Goal: Contribute content: Contribute content

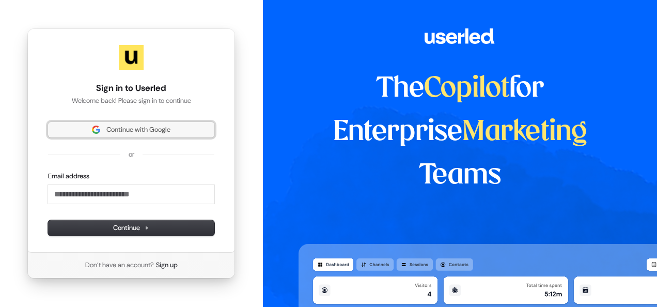
click at [149, 125] on button "Continue with Google" at bounding box center [131, 130] width 166 height 16
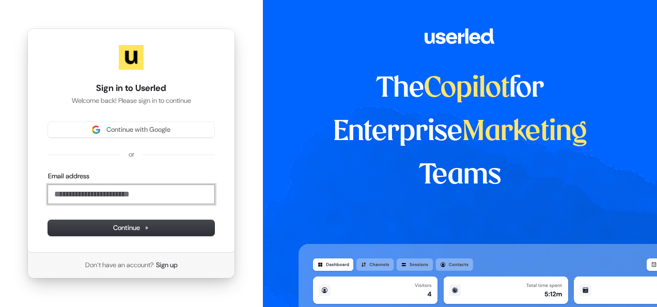
click at [90, 196] on input "Email address" at bounding box center [131, 194] width 166 height 19
click at [48, 172] on button "submit" at bounding box center [48, 172] width 0 height 0
type input "**********"
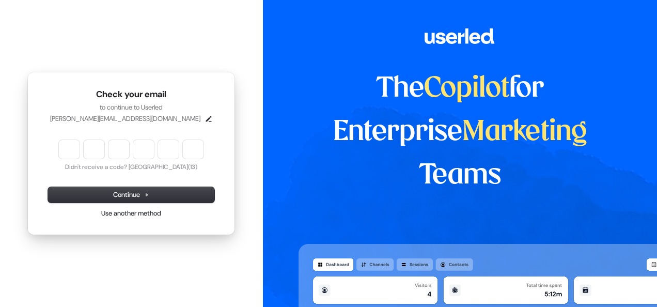
click at [71, 154] on input "Enter verification code" at bounding box center [131, 149] width 145 height 19
type input "******"
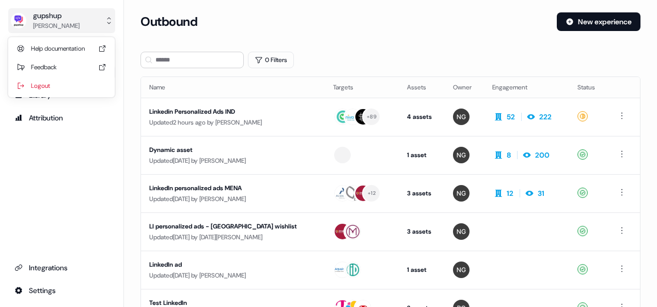
click at [104, 17] on button "gupshup [PERSON_NAME]" at bounding box center [61, 20] width 107 height 25
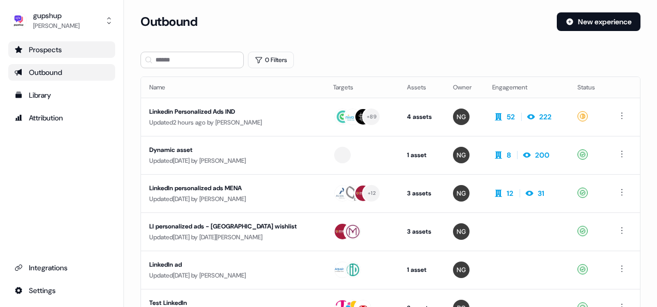
click at [76, 54] on div "Prospects" at bounding box center [61, 49] width 95 height 10
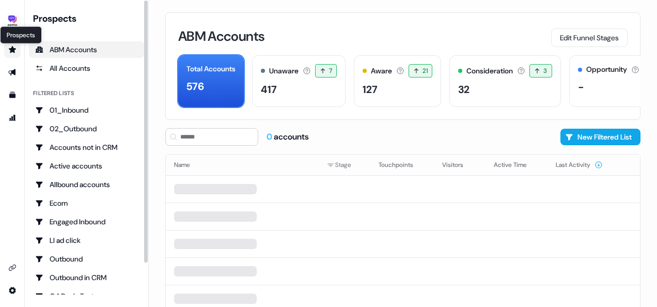
click at [14, 50] on icon "Go to prospects" at bounding box center [12, 49] width 7 height 7
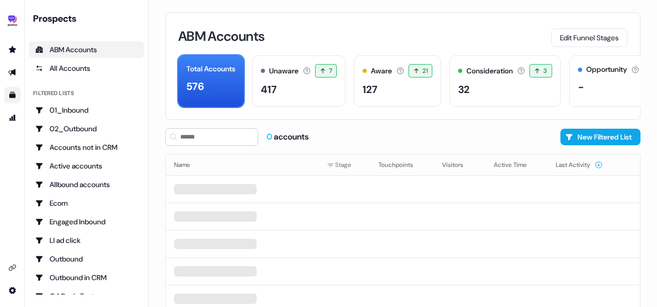
click at [14, 88] on link "Go to templates" at bounding box center [12, 95] width 17 height 17
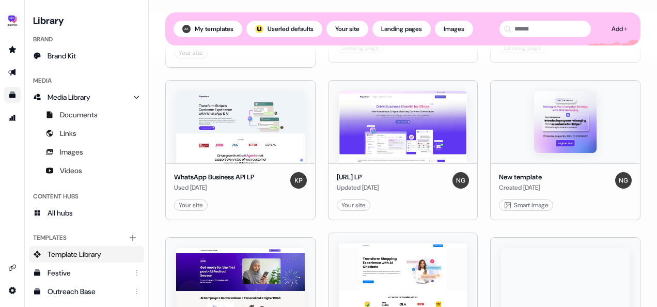
scroll to position [419, 0]
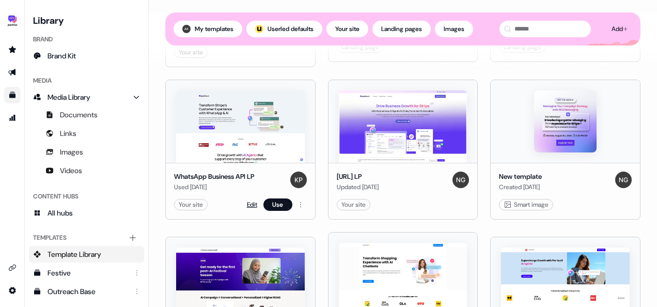
click at [249, 199] on link "Edit" at bounding box center [252, 204] width 10 height 10
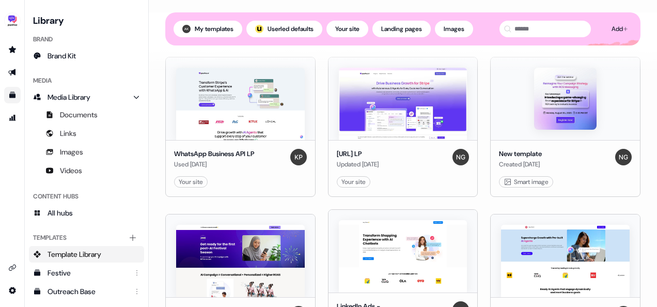
scroll to position [444, 0]
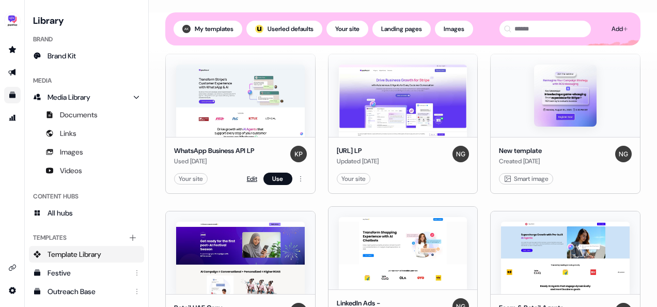
click at [250, 174] on link "Edit" at bounding box center [252, 179] width 10 height 10
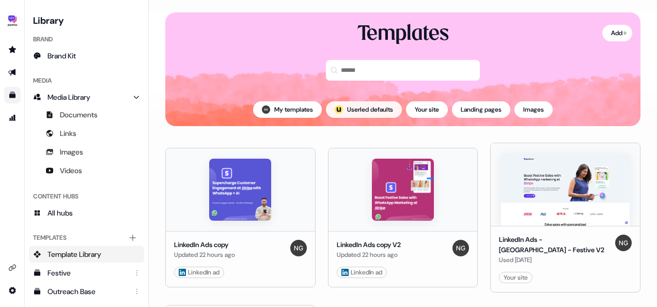
click at [372, 112] on button "; Userled defaults" at bounding box center [364, 109] width 76 height 17
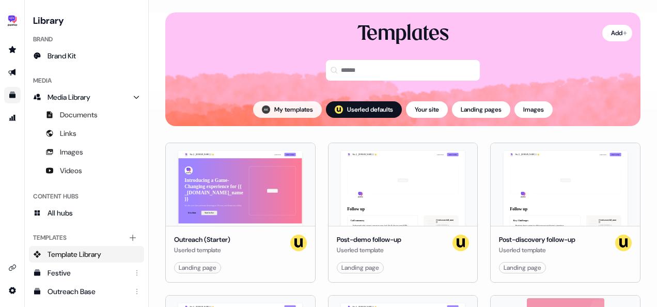
click at [290, 110] on button "My templates" at bounding box center [287, 109] width 69 height 17
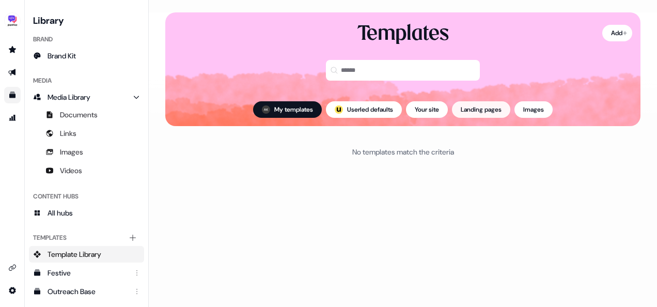
click at [489, 106] on button "Landing pages" at bounding box center [481, 109] width 58 height 17
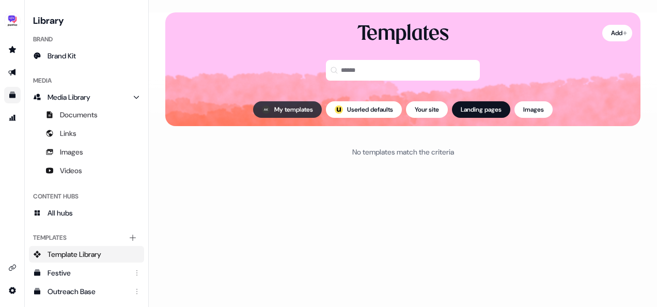
click at [289, 108] on button "My templates" at bounding box center [287, 109] width 69 height 17
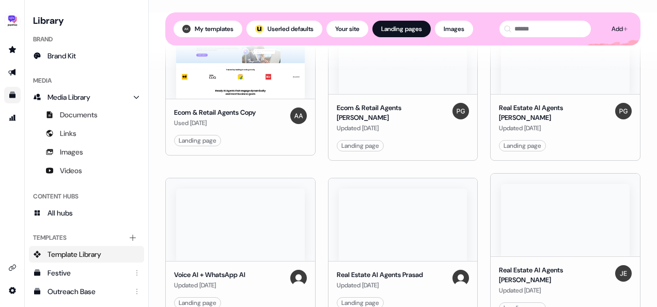
scroll to position [641, 0]
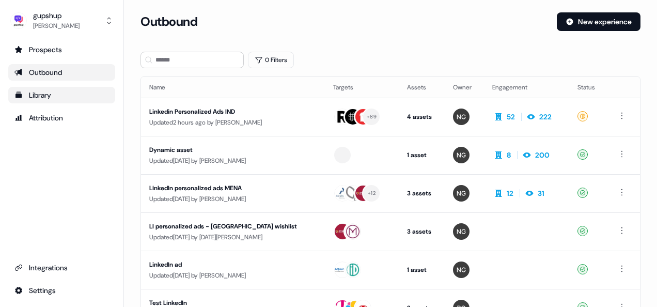
click at [76, 95] on div "Library" at bounding box center [61, 95] width 95 height 10
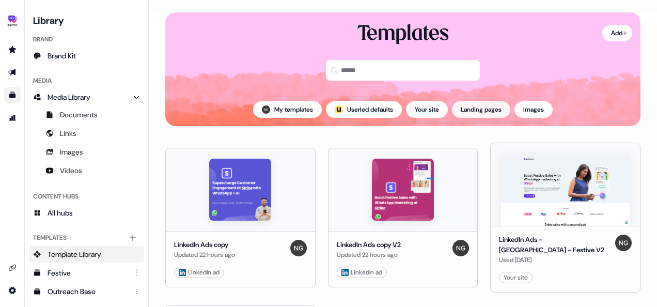
click at [489, 105] on button "Landing pages" at bounding box center [481, 109] width 58 height 17
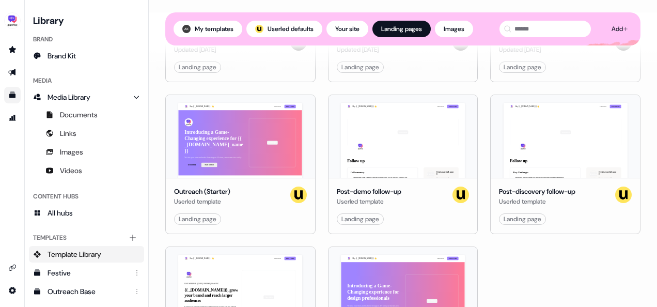
scroll to position [8595, 0]
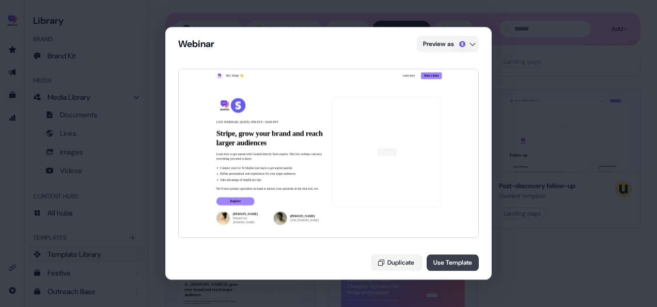
click at [440, 260] on button "Use Template" at bounding box center [453, 263] width 52 height 17
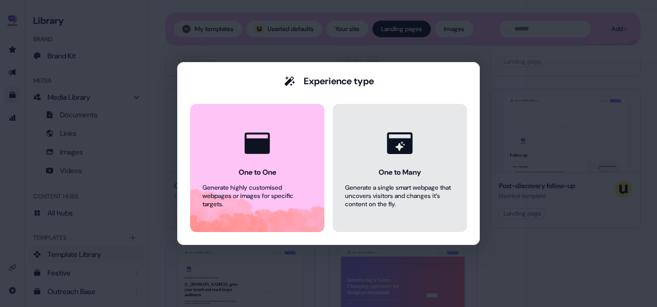
click at [420, 196] on div "Generate a single smart webpage that uncovers visitors and changes it’s content…" at bounding box center [400, 195] width 110 height 25
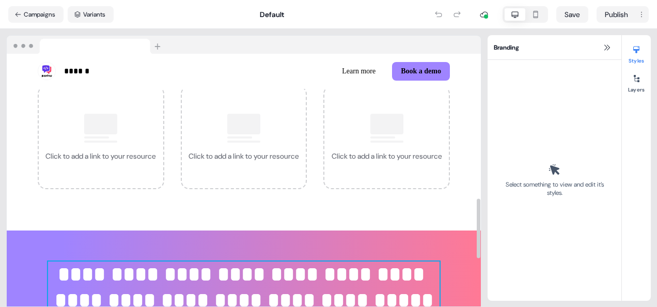
scroll to position [813, 0]
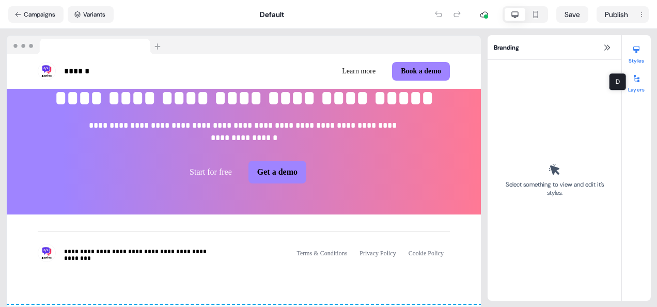
click at [641, 80] on div at bounding box center [636, 78] width 17 height 17
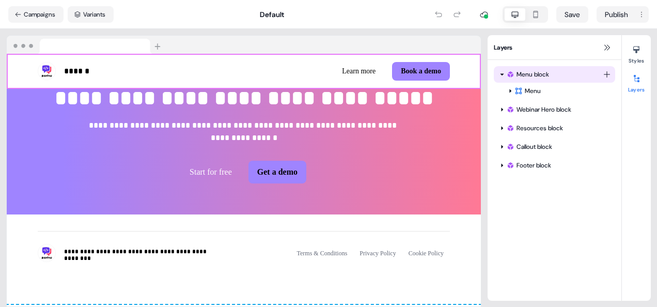
click at [500, 72] on icon at bounding box center [502, 74] width 5 height 5
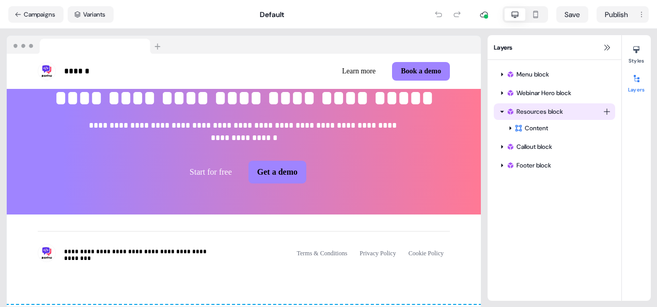
click at [501, 111] on icon at bounding box center [502, 111] width 5 height 5
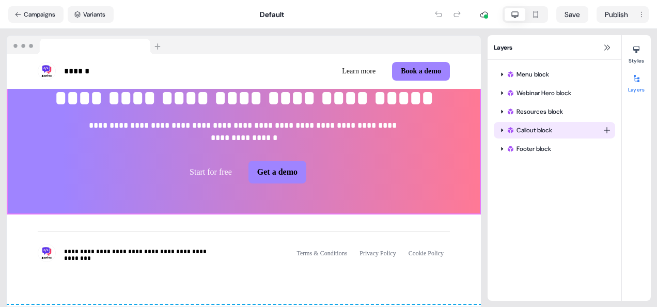
click at [501, 132] on icon at bounding box center [502, 130] width 5 height 5
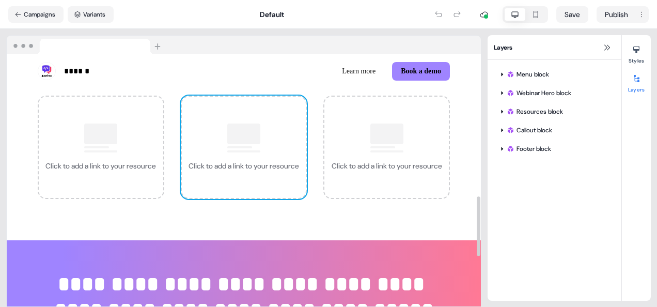
scroll to position [599, 0]
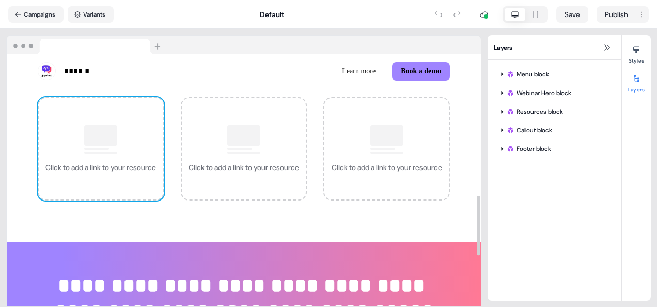
click at [121, 163] on div "Click to add a link to your resource" at bounding box center [100, 167] width 111 height 10
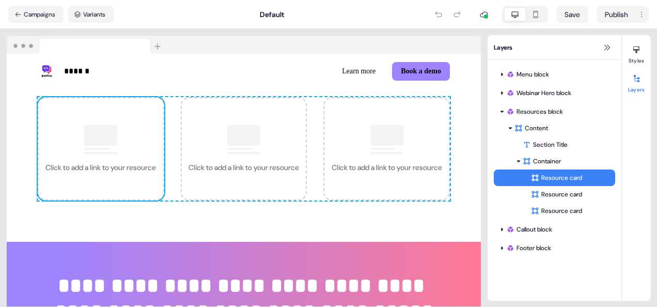
click at [564, 173] on div "Resource card" at bounding box center [573, 178] width 84 height 10
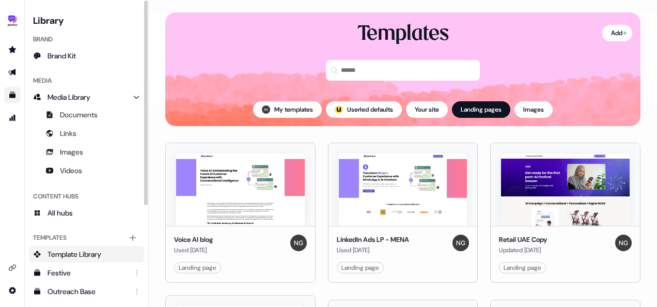
click at [25, 14] on div "Library Brand Brand Kit Media Media Library Documents Links Images Videos Conte…" at bounding box center [87, 153] width 124 height 307
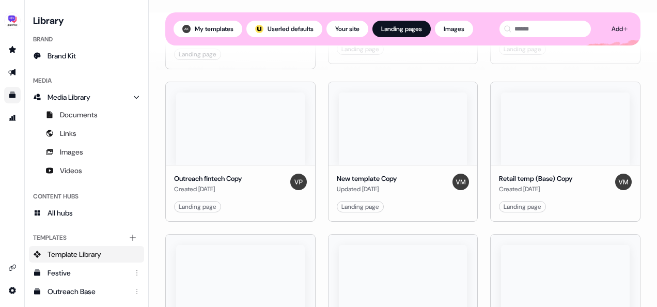
scroll to position [8595, 0]
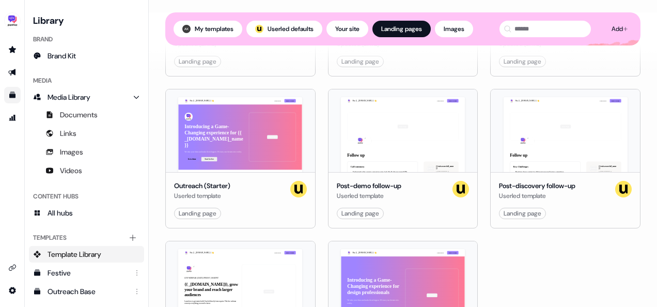
click at [300, 274] on html "For the best experience switch devices to a bigger screen. Go to Userled.io Lib…" at bounding box center [328, 153] width 657 height 307
click at [269, 300] on html "For the best experience switch devices to a bigger screen. Go to Userled.io Lib…" at bounding box center [328, 153] width 657 height 307
drag, startPoint x: 227, startPoint y: 250, endPoint x: 206, endPoint y: 245, distance: 22.2
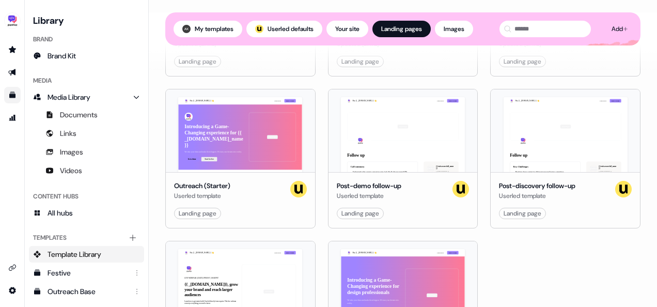
click at [250, 241] on div "Hey {{ _account.account.name }} 👋 Learn more Book a demo LIVE WEBINAR | May 10,…" at bounding box center [240, 282] width 149 height 83
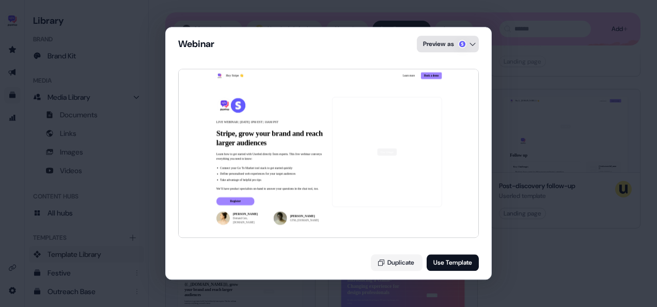
click at [474, 44] on div "Webinar Preview as Hey Stripe 👋 Learn more Book a demo LIVE WEBINAR | May 10, 2…" at bounding box center [328, 153] width 657 height 307
click at [478, 129] on div "Webinar Preview as Hey Stripe 👋 Learn more Book a demo LIVE WEBINAR | May 10, 2…" at bounding box center [328, 153] width 657 height 307
click at [451, 263] on button "Use Template" at bounding box center [453, 263] width 52 height 17
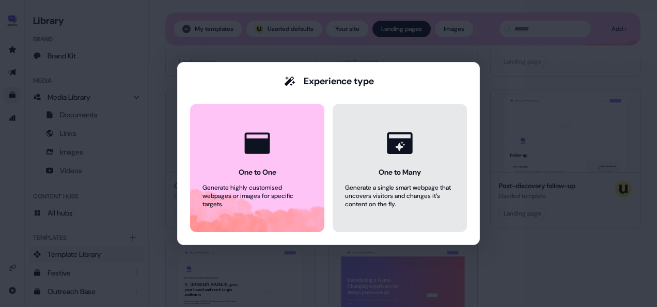
click at [374, 154] on button "One to Many Generate a single smart webpage that uncovers visitors and changes …" at bounding box center [400, 168] width 134 height 128
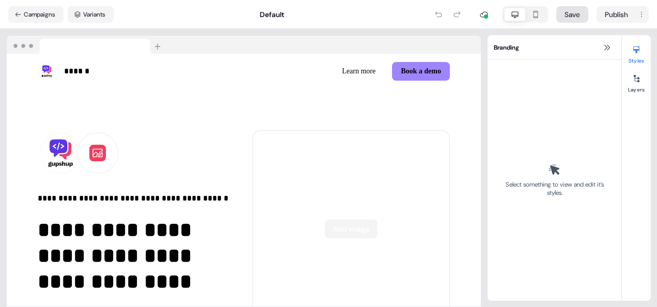
click at [578, 20] on button "Save" at bounding box center [573, 14] width 32 height 17
click at [642, 12] on html "**********" at bounding box center [328, 153] width 657 height 307
click at [620, 33] on span "Save as template" at bounding box center [612, 36] width 47 height 8
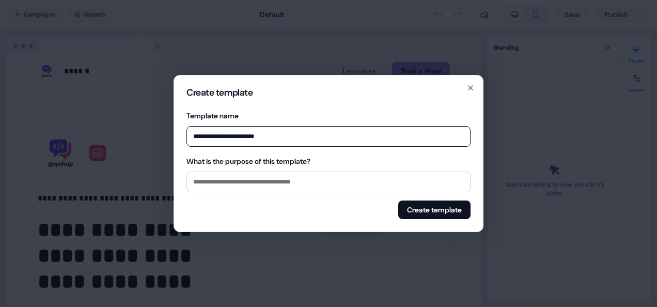
type input "**********"
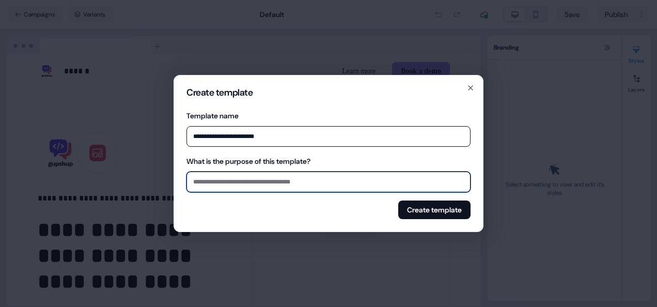
click at [248, 180] on input "What is the purpose of this template?" at bounding box center [329, 182] width 284 height 21
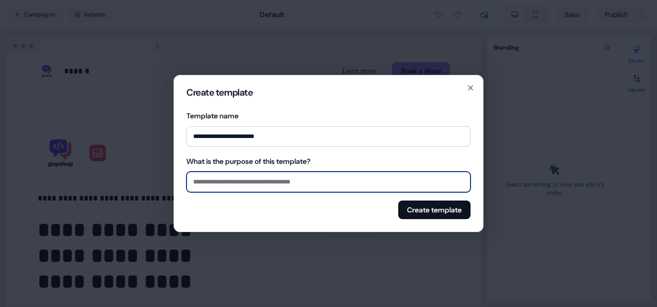
click at [292, 186] on input "What is the purpose of this template?" at bounding box center [329, 182] width 284 height 21
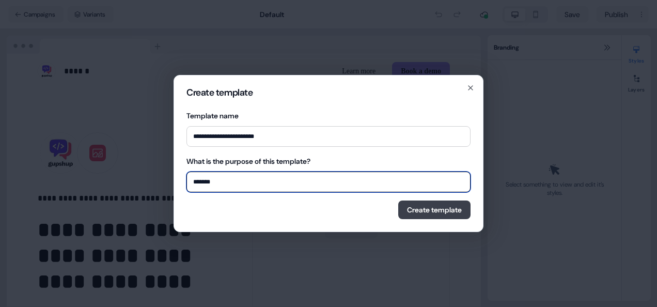
type input "*******"
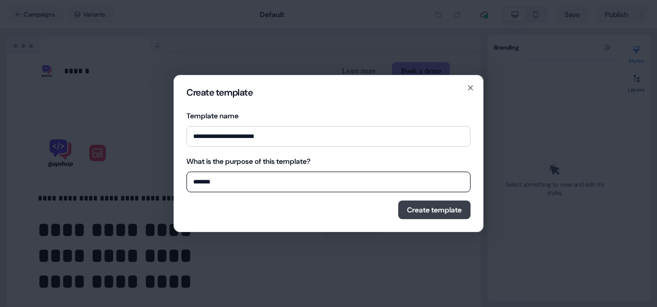
click at [416, 209] on button "Create template" at bounding box center [434, 209] width 72 height 19
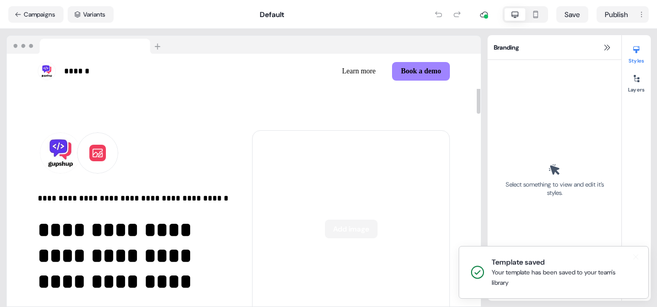
click at [544, 276] on div "Your template has been saved to your team's library" at bounding box center [562, 277] width 140 height 21
click at [521, 263] on div "Template saved" at bounding box center [562, 262] width 140 height 10
click at [604, 20] on html "**********" at bounding box center [328, 153] width 657 height 307
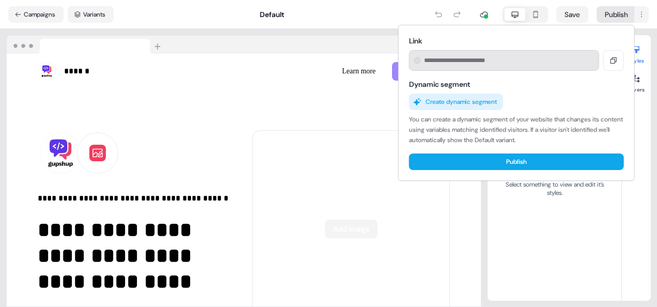
click at [219, 41] on html "**********" at bounding box center [328, 153] width 657 height 307
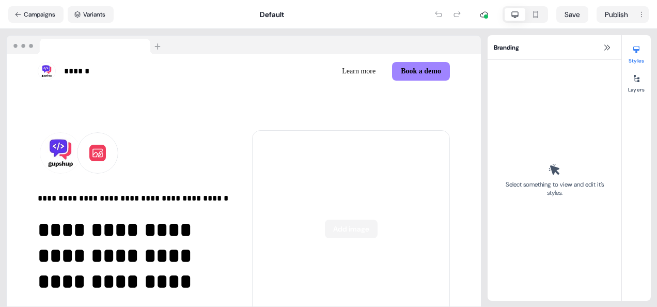
click at [156, 44] on img at bounding box center [86, 45] width 159 height 19
